Goal: Task Accomplishment & Management: Manage account settings

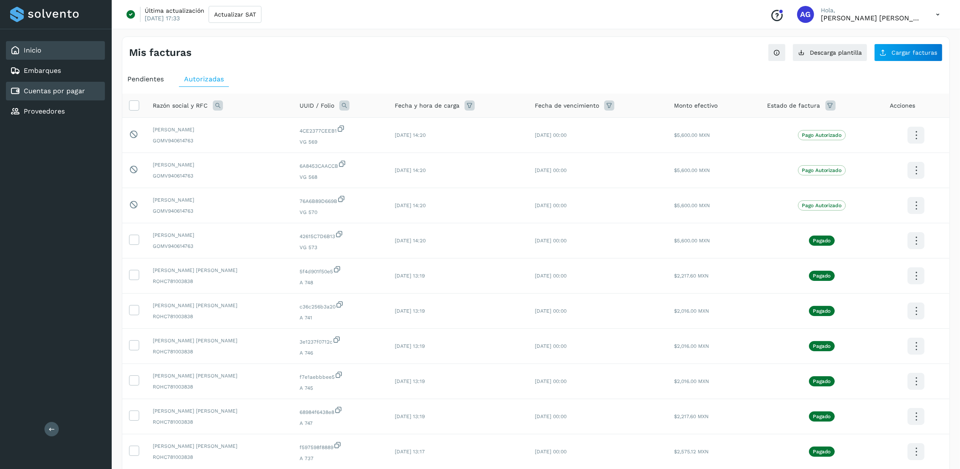
click at [11, 48] on icon at bounding box center [15, 50] width 10 height 10
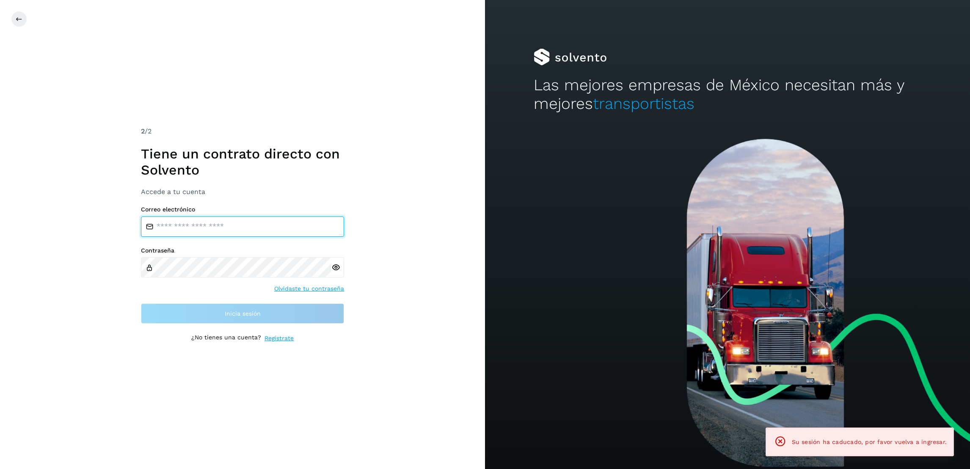
type input "**********"
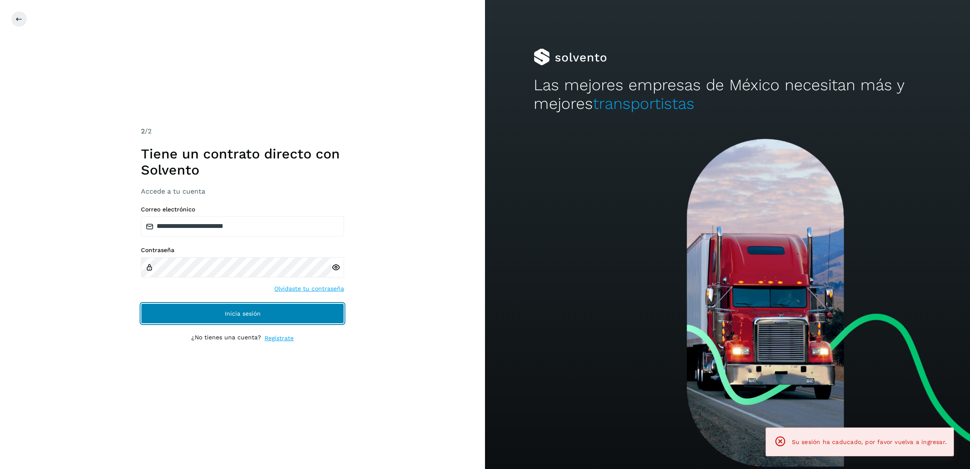
click at [287, 317] on button "Inicia sesión" at bounding box center [242, 313] width 203 height 20
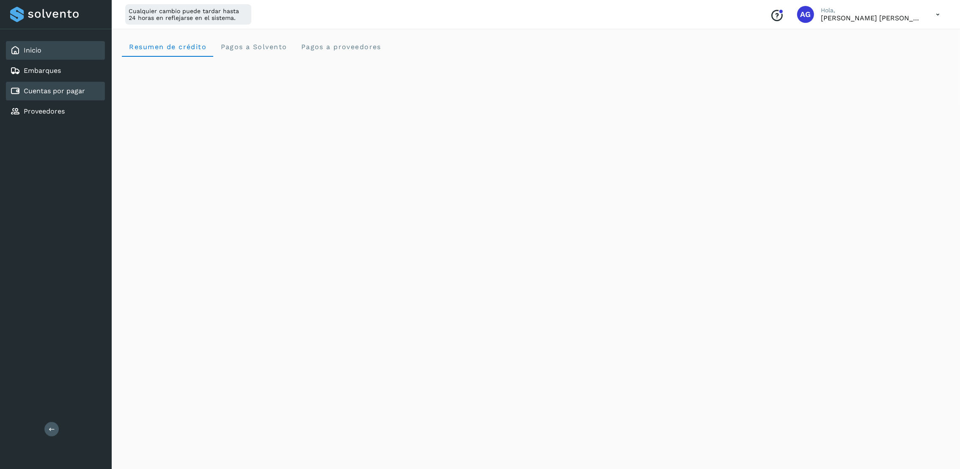
click at [70, 94] on div "Cuentas por pagar" at bounding box center [55, 91] width 99 height 19
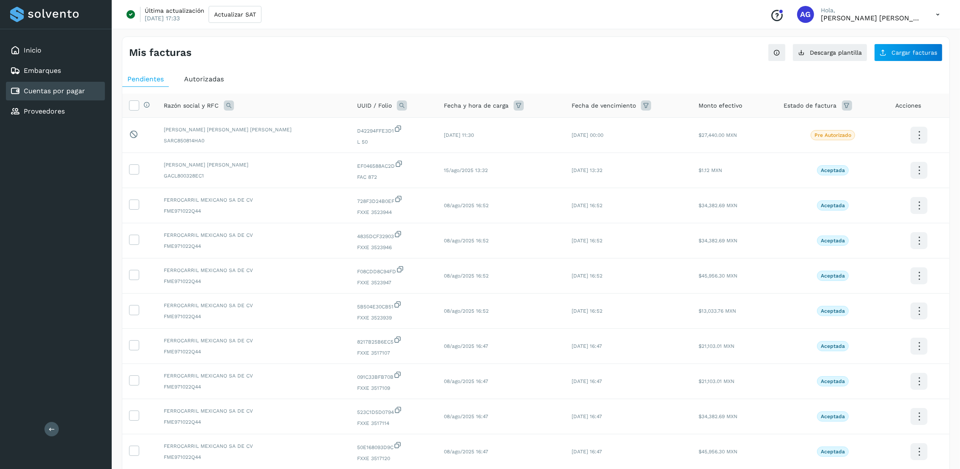
click at [204, 76] on span "Autorizadas" at bounding box center [204, 79] width 40 height 8
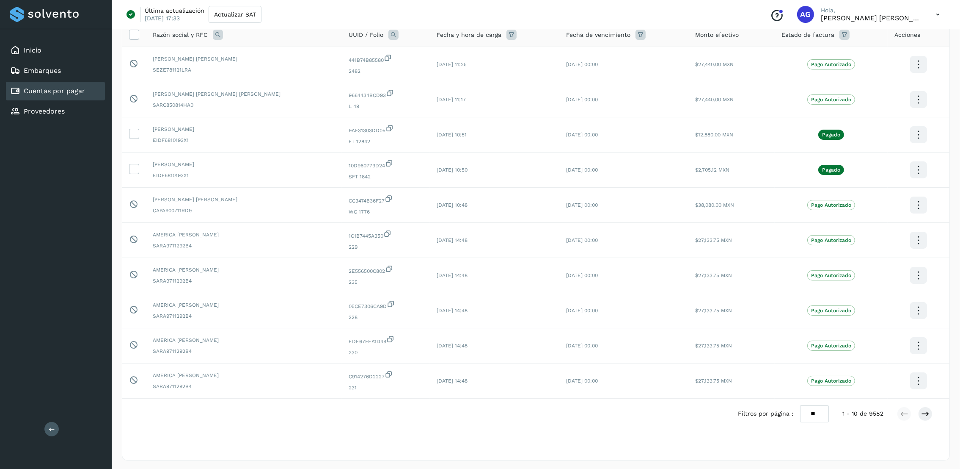
scroll to position [73, 0]
click at [922, 412] on icon at bounding box center [926, 412] width 8 height 8
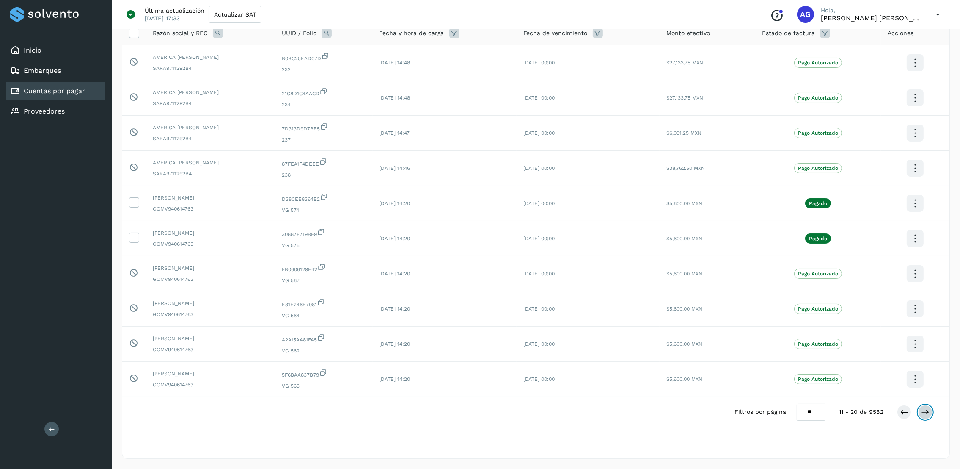
click at [922, 412] on icon at bounding box center [926, 412] width 8 height 8
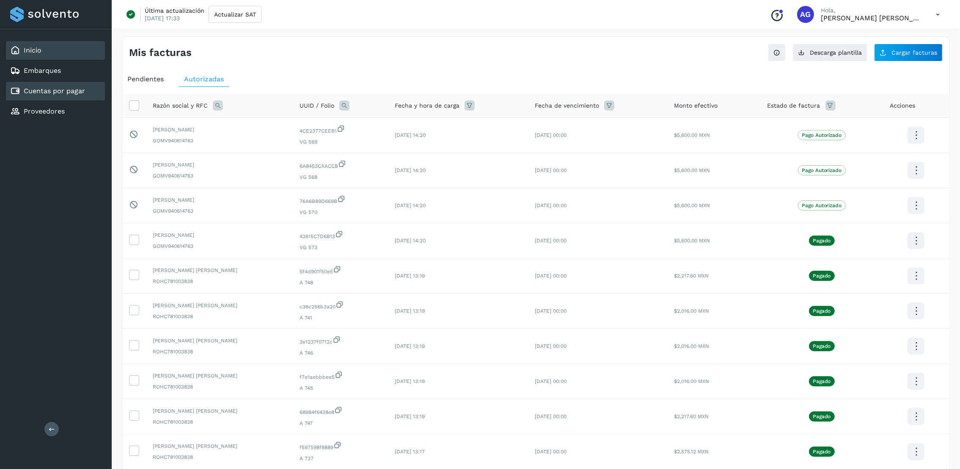
click at [37, 56] on div "Inicio" at bounding box center [55, 50] width 99 height 19
